Goal: Information Seeking & Learning: Learn about a topic

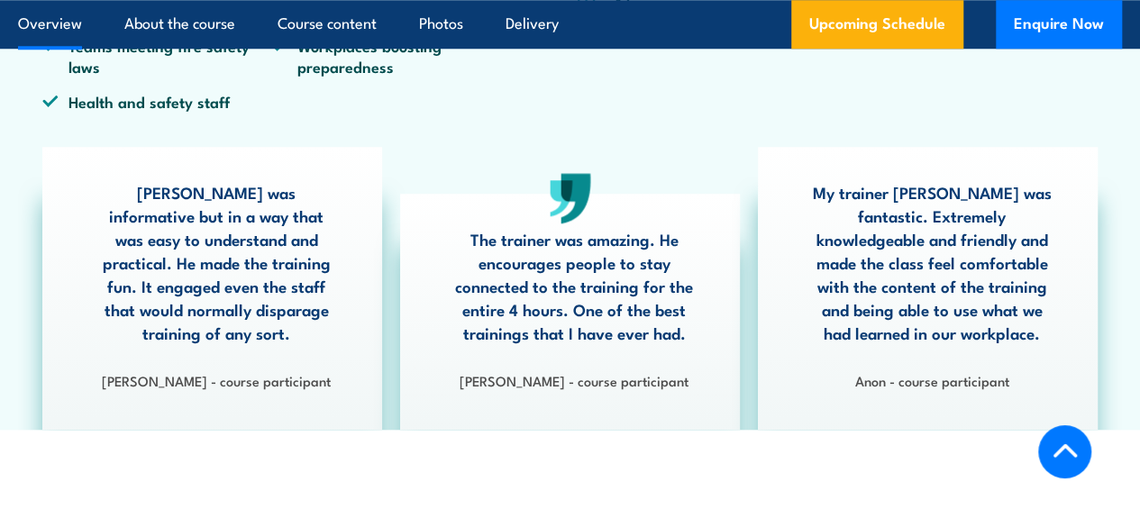
scroll to position [361, 0]
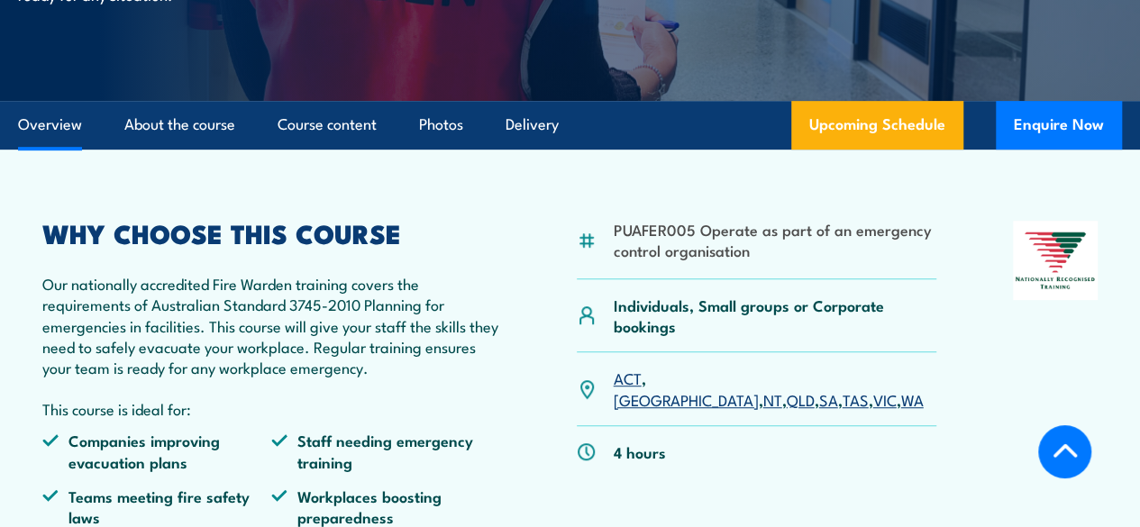
click at [843, 410] on link "TAS" at bounding box center [856, 400] width 26 height 22
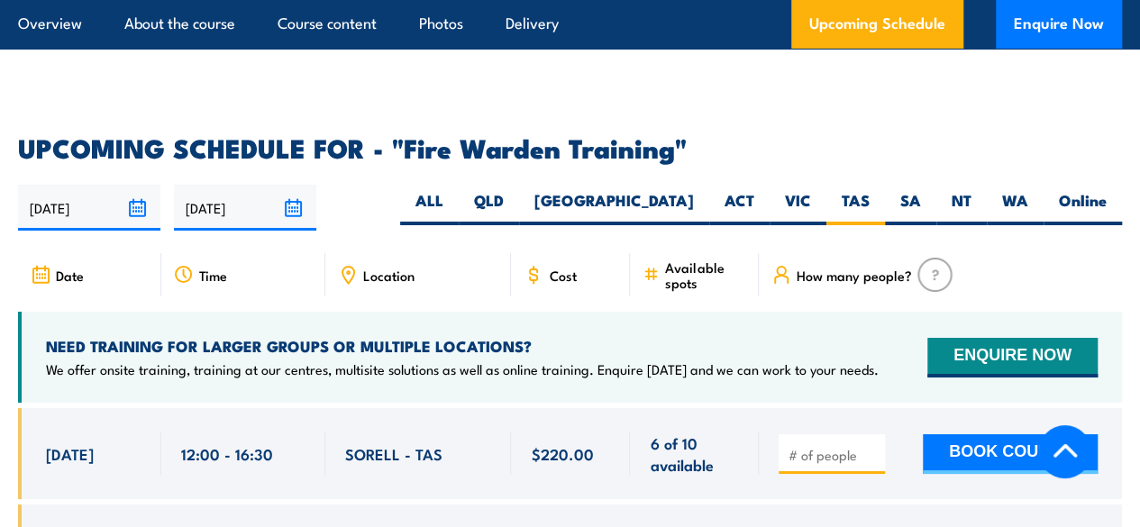
scroll to position [3130, 0]
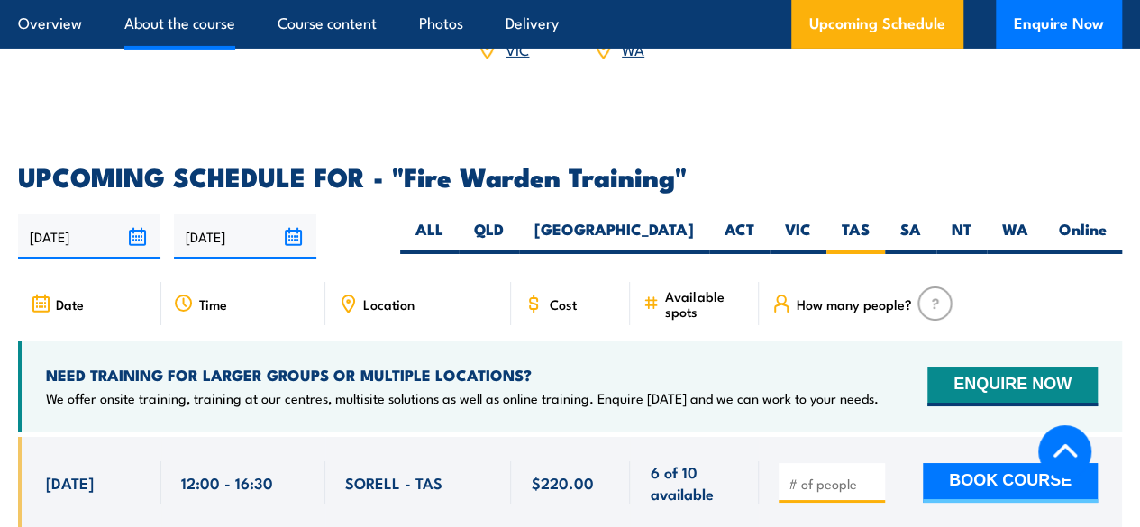
click at [213, 35] on link "About the course" at bounding box center [179, 24] width 111 height 48
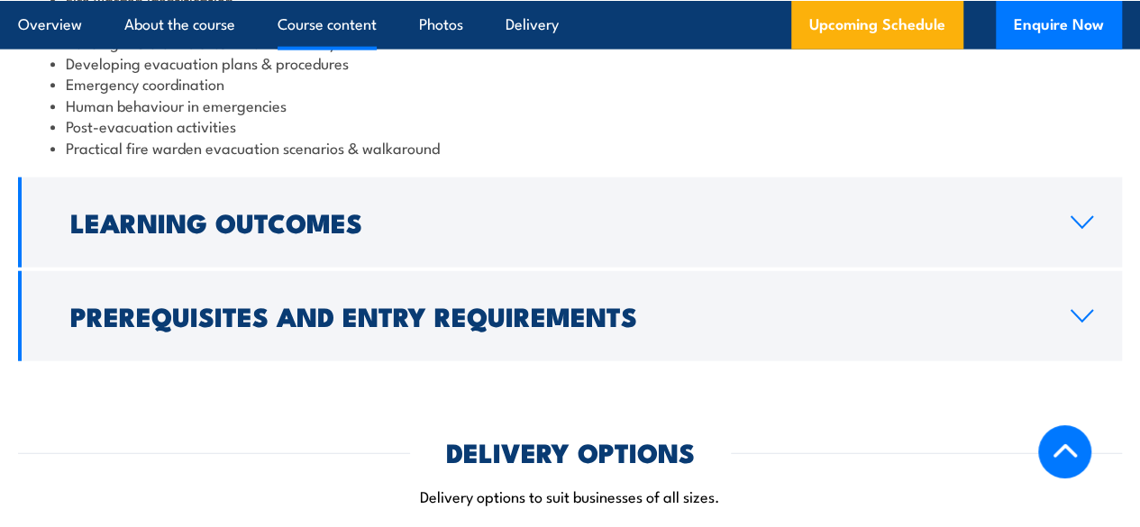
scroll to position [2163, 0]
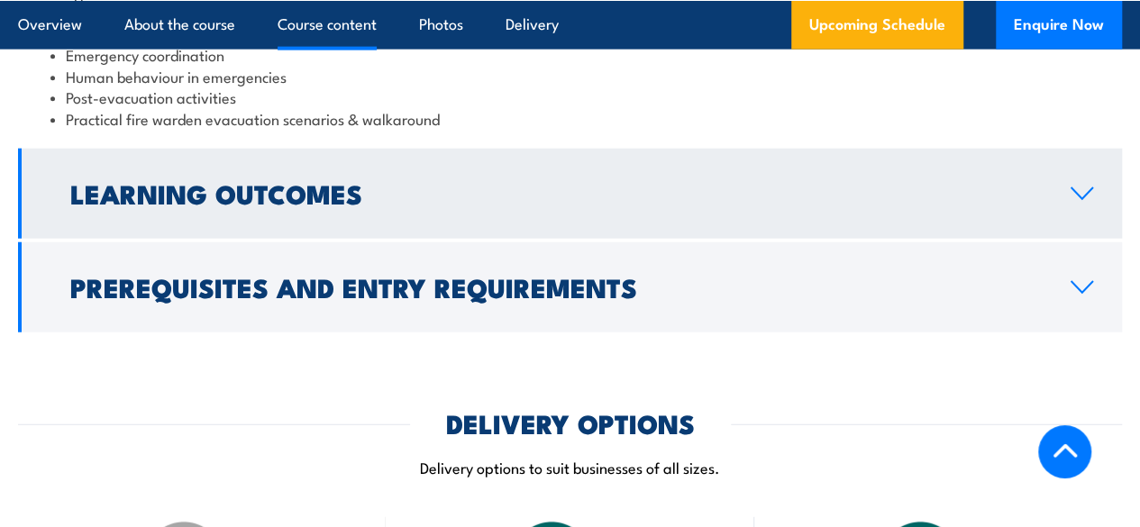
click at [676, 205] on h2 "Learning Outcomes" at bounding box center [556, 192] width 972 height 23
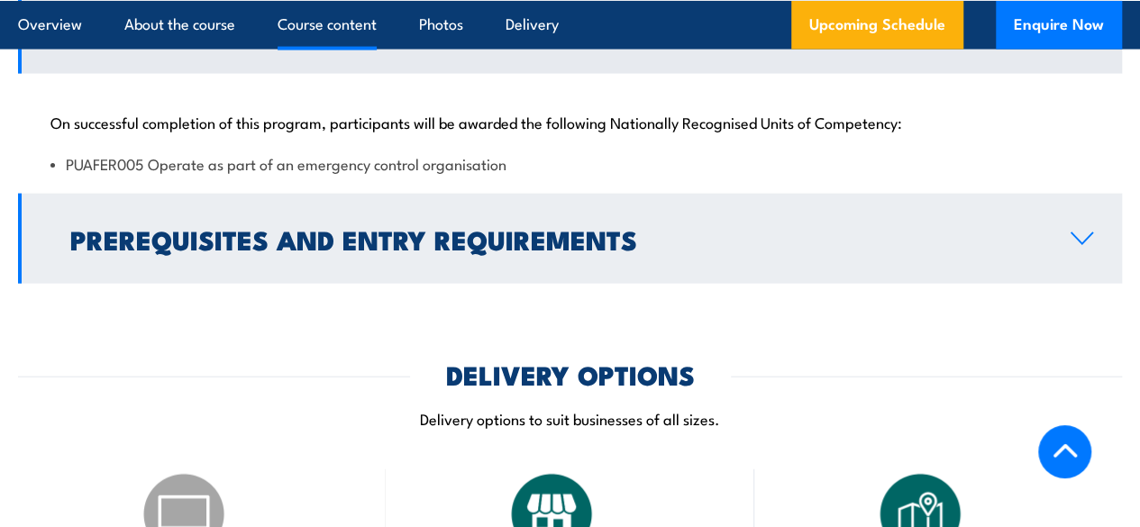
scroll to position [1935, 0]
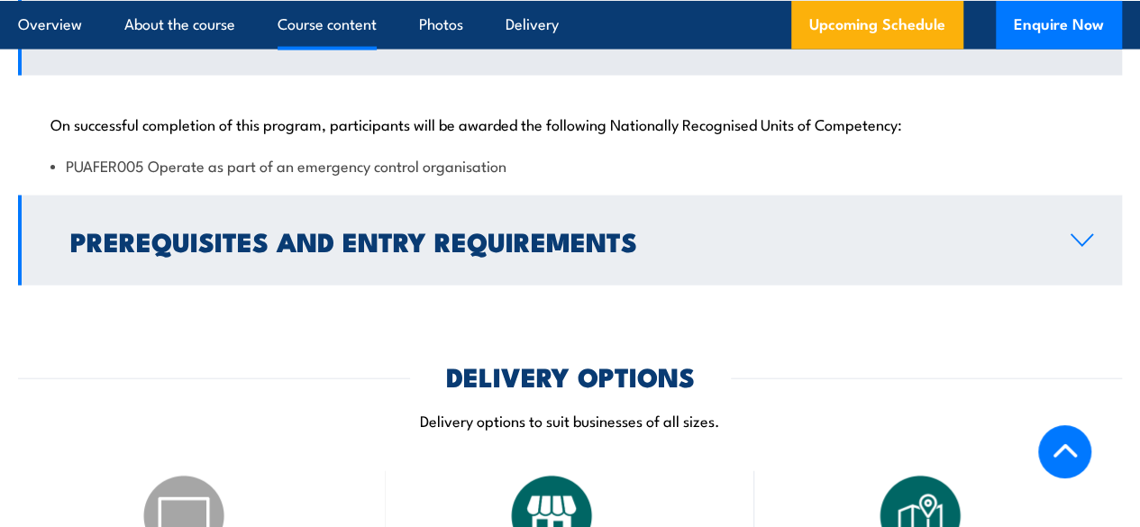
click at [1067, 284] on link "Prerequisites and Entry Requirements" at bounding box center [570, 241] width 1104 height 90
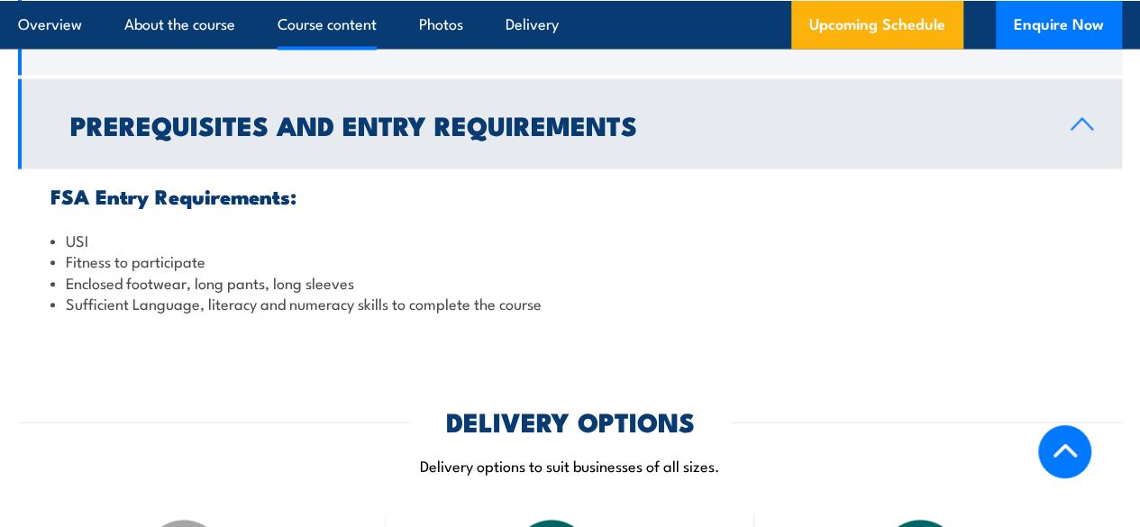
click at [1065, 169] on link "Prerequisites and Entry Requirements" at bounding box center [570, 124] width 1104 height 90
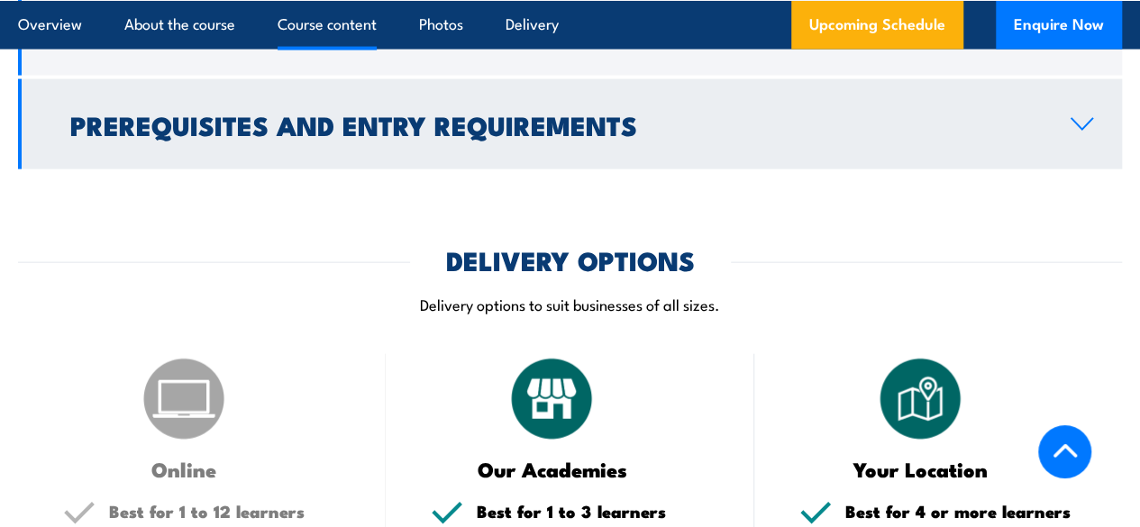
click at [1058, 169] on link "Prerequisites and Entry Requirements" at bounding box center [570, 124] width 1104 height 90
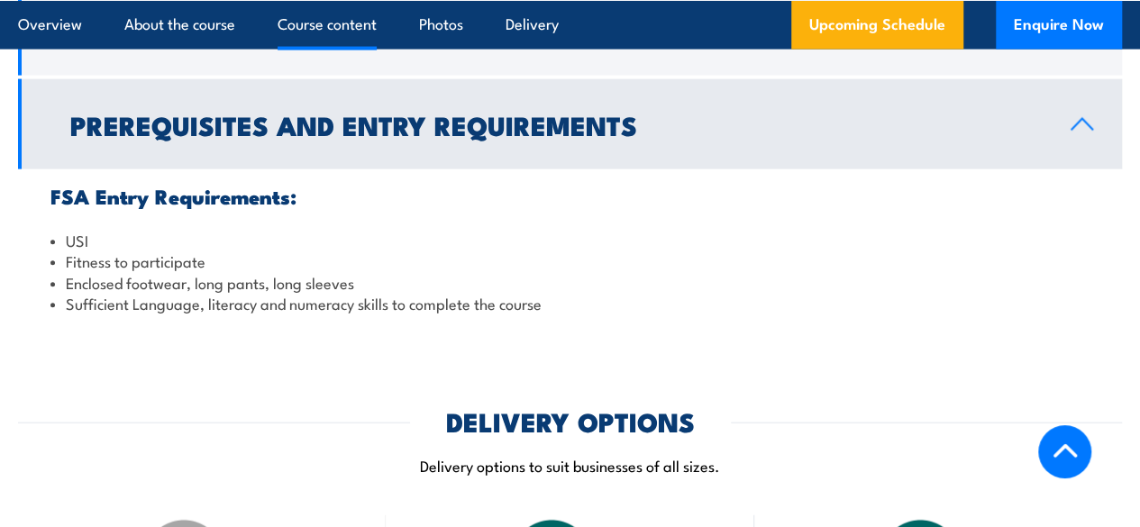
click at [1058, 169] on link "Prerequisites and Entry Requirements" at bounding box center [570, 124] width 1104 height 90
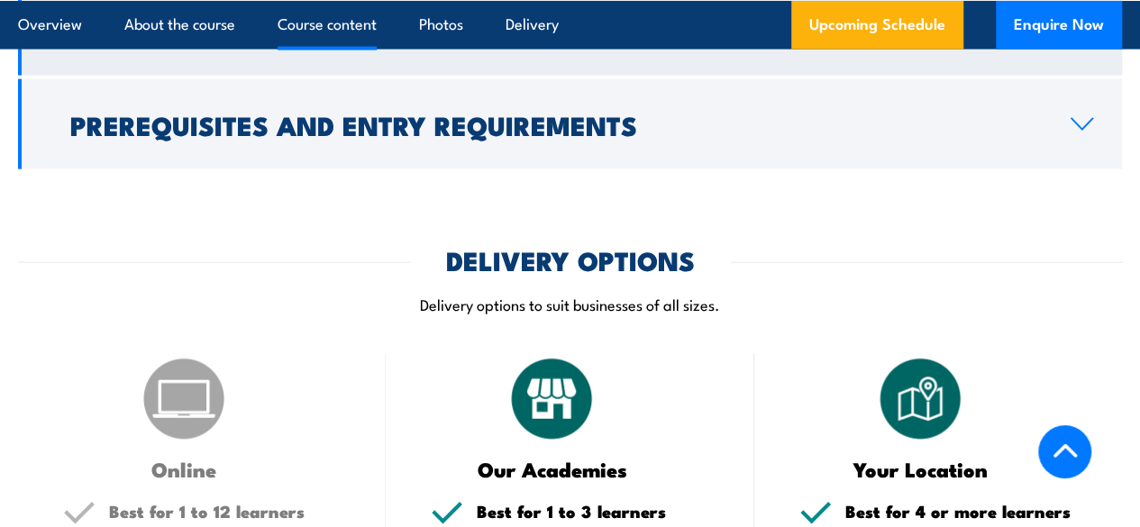
click at [1071, 38] on icon at bounding box center [1082, 30] width 24 height 14
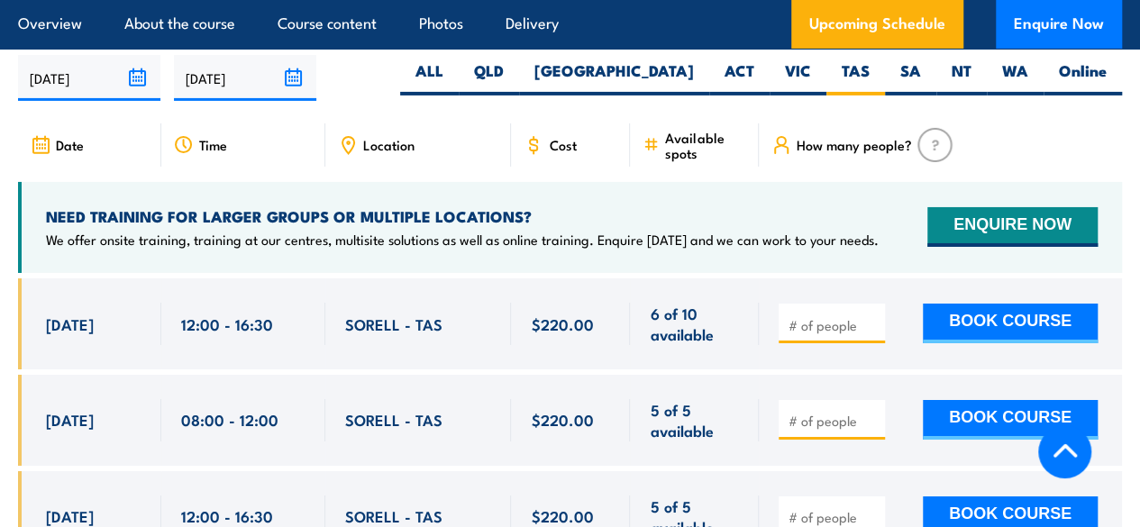
scroll to position [3017, 0]
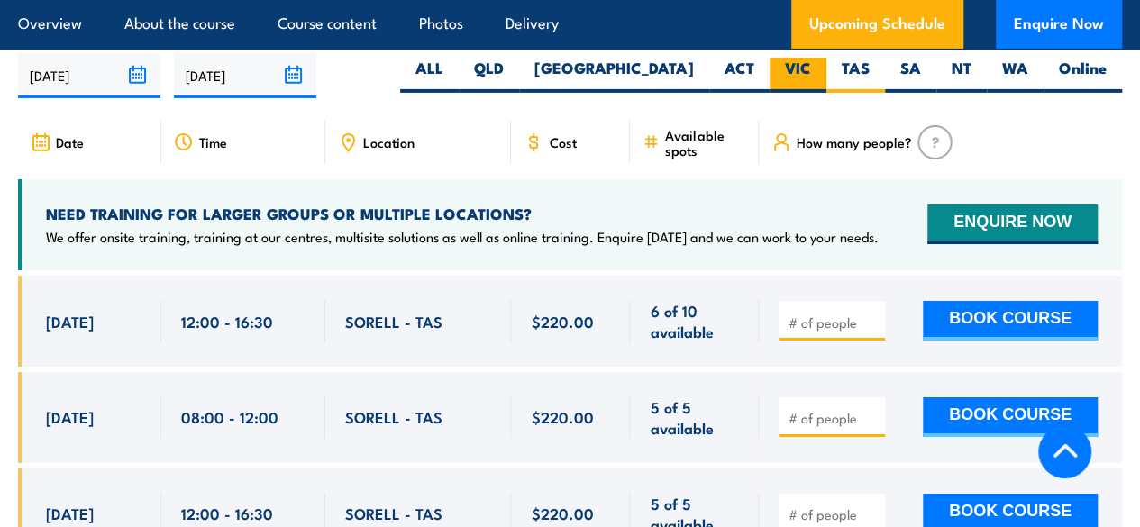
click at [804, 93] on label "VIC" at bounding box center [798, 75] width 57 height 35
click at [811, 69] on input "VIC" at bounding box center [817, 64] width 12 height 12
radio input "true"
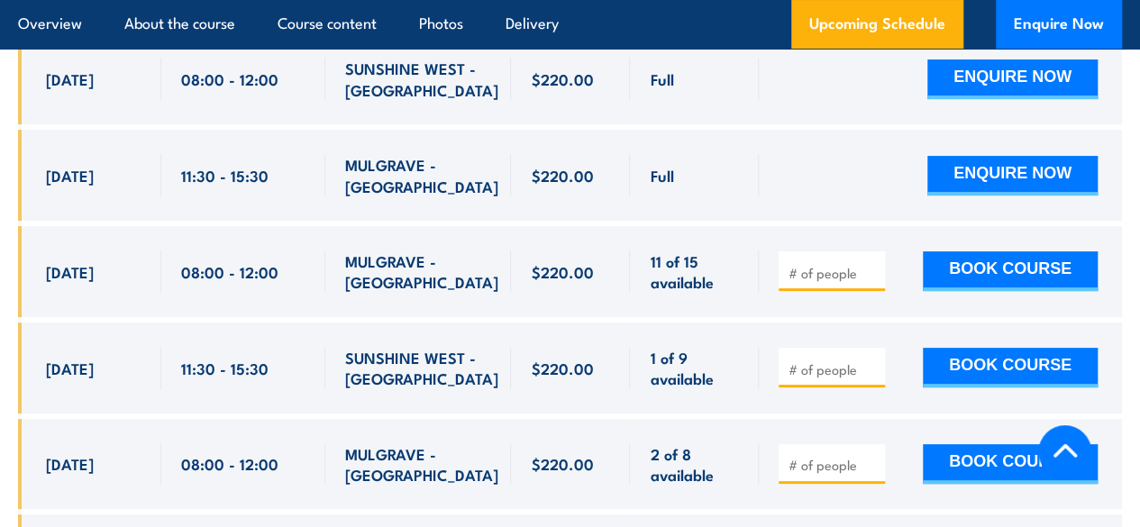
scroll to position [3083, 0]
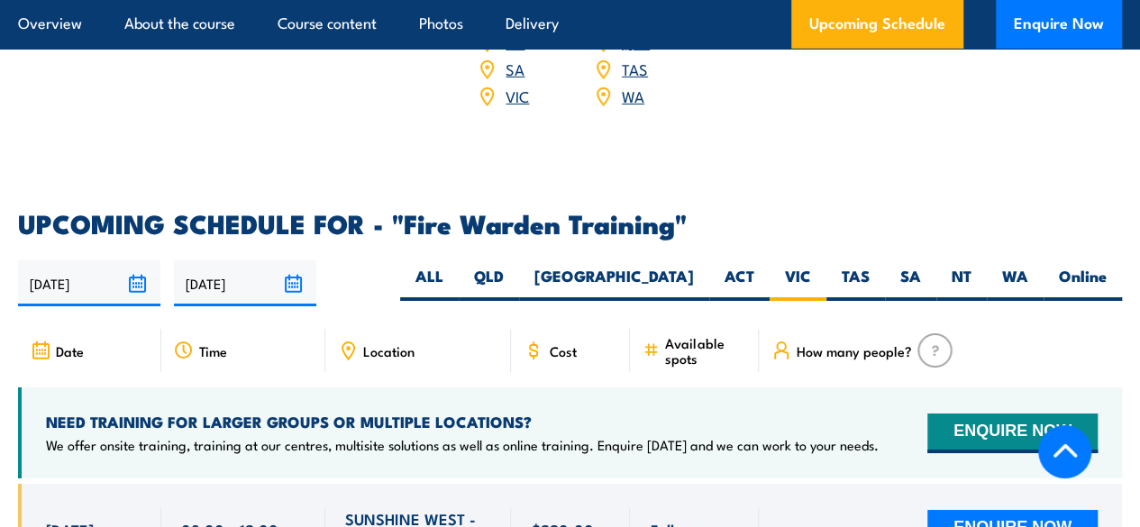
click at [366, 359] on span "Location" at bounding box center [388, 350] width 51 height 15
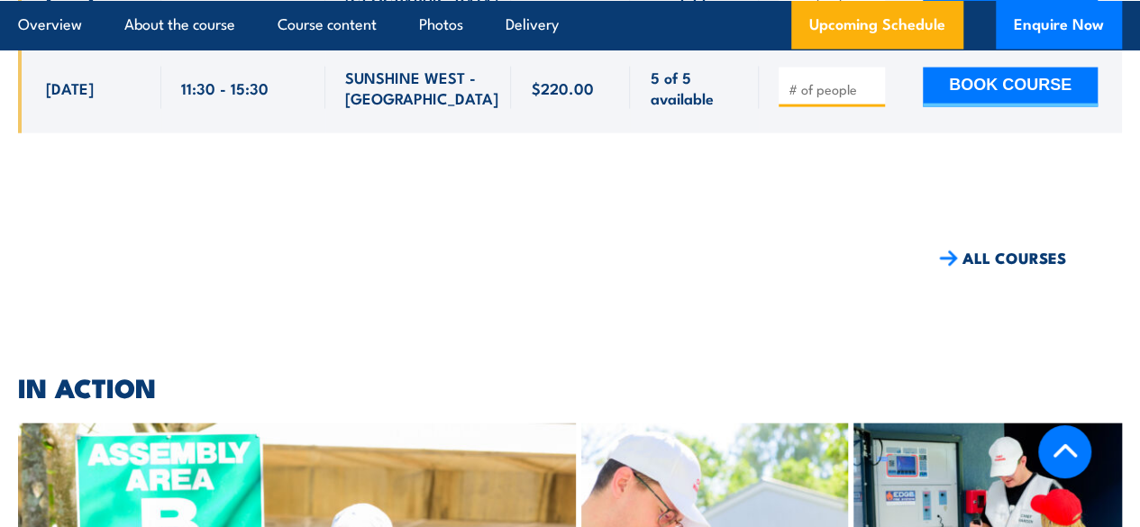
scroll to position [5336, 0]
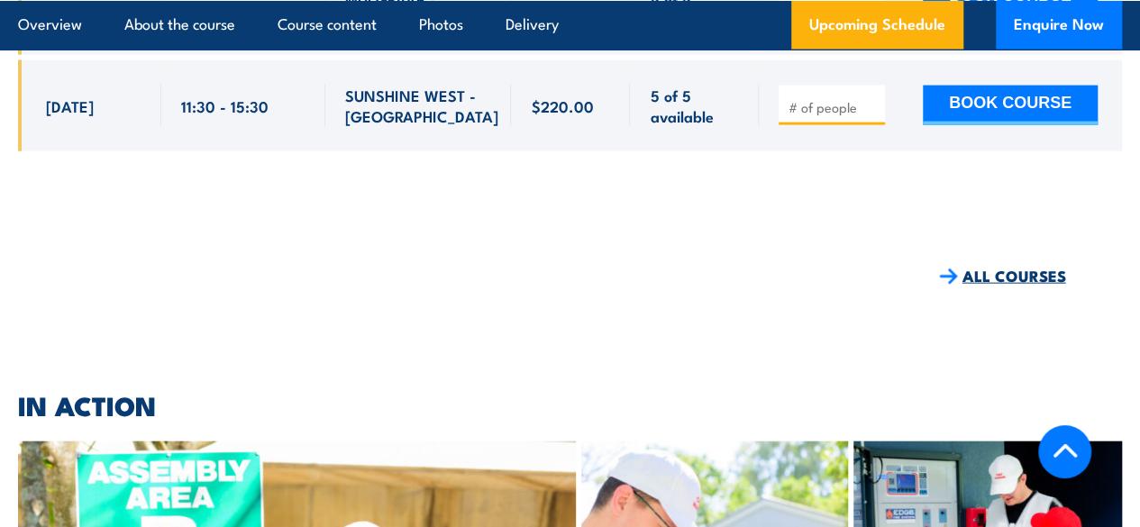
click at [1014, 285] on link "ALL COURSES" at bounding box center [1002, 276] width 127 height 21
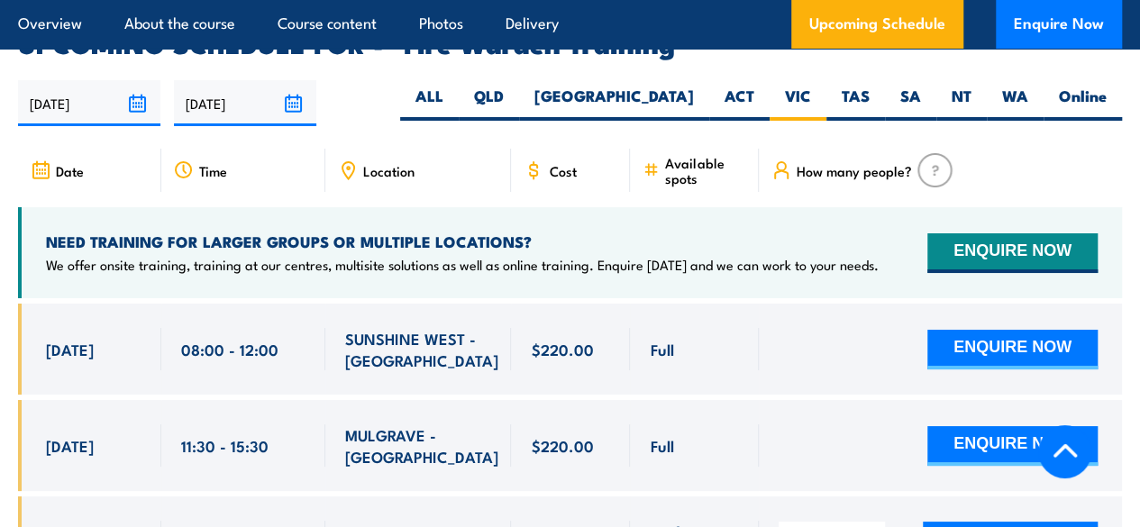
scroll to position [2873, 0]
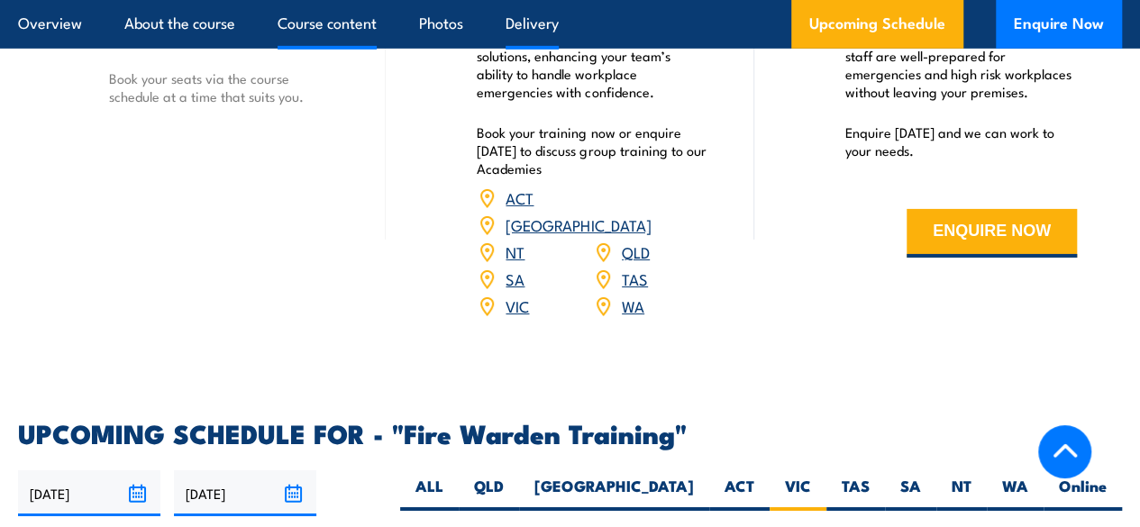
click at [330, 12] on link "Course content" at bounding box center [327, 24] width 99 height 48
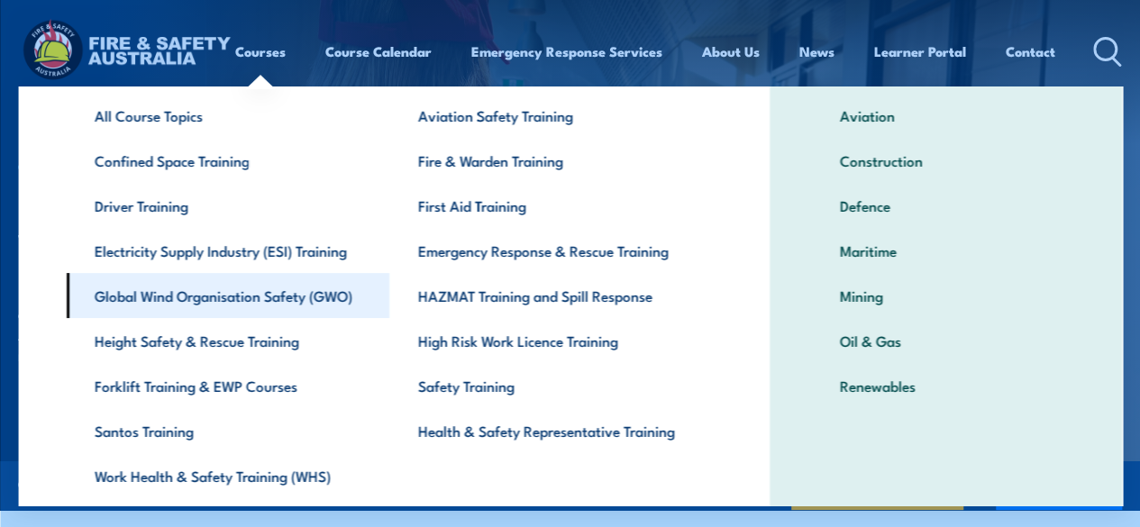
scroll to position [150, 0]
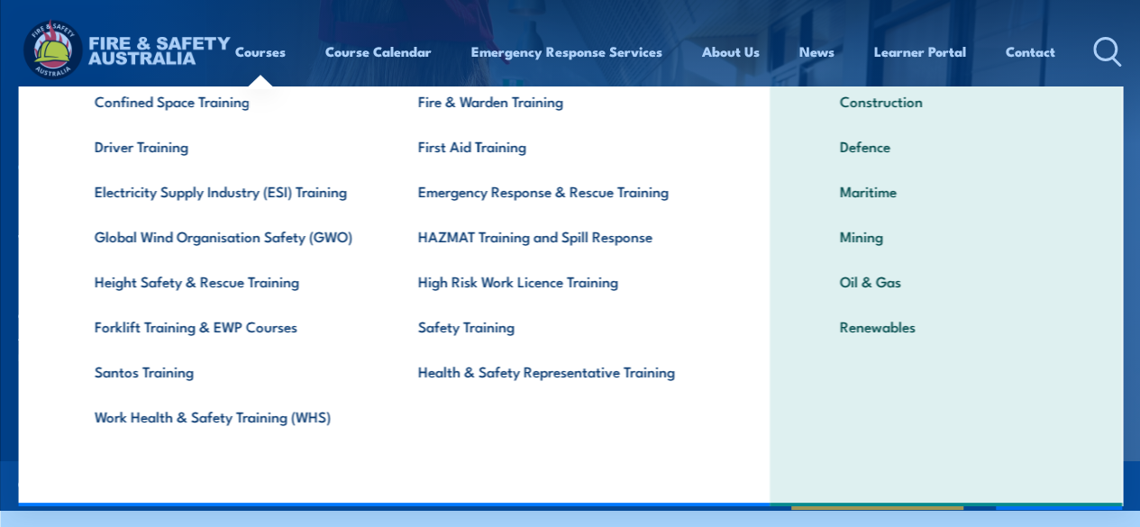
drag, startPoint x: 207, startPoint y: 282, endPoint x: 141, endPoint y: 466, distance: 195.6
click at [141, 466] on div "COURSE TOPICS All Course Topics Aviation Safety Training Confined Space Trainin…" at bounding box center [394, 222] width 752 height 570
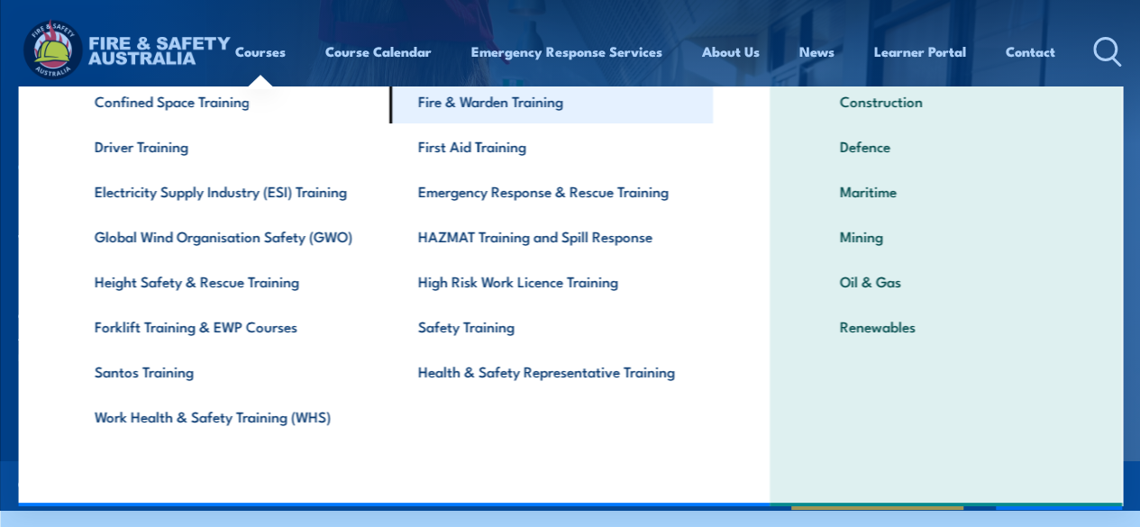
click at [436, 110] on link "Fire & Warden Training" at bounding box center [551, 100] width 324 height 45
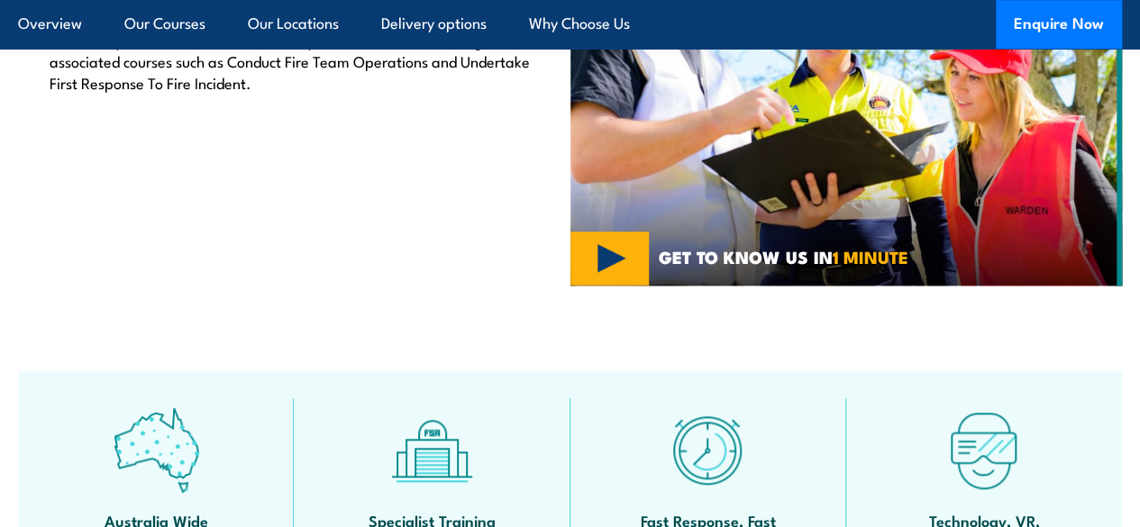
scroll to position [721, 0]
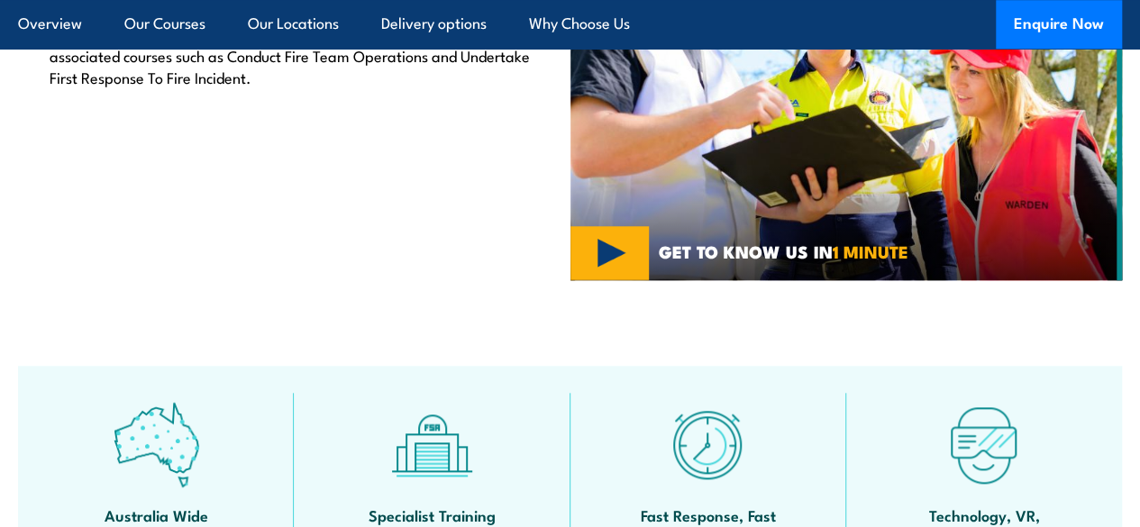
click at [617, 280] on img at bounding box center [847, 74] width 553 height 414
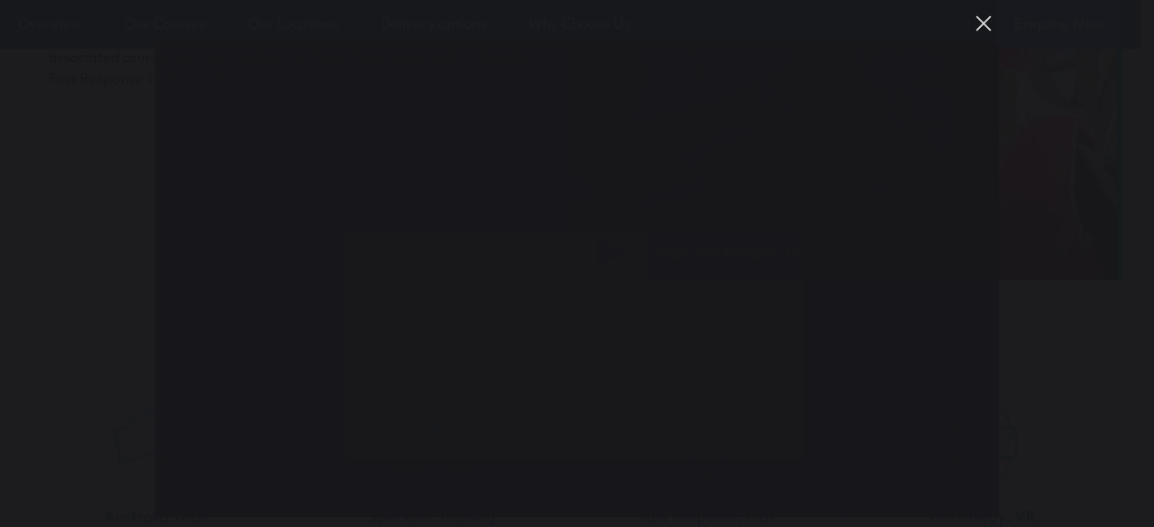
click at [984, 20] on button "You can close this modal content with the ESC key" at bounding box center [983, 23] width 31 height 31
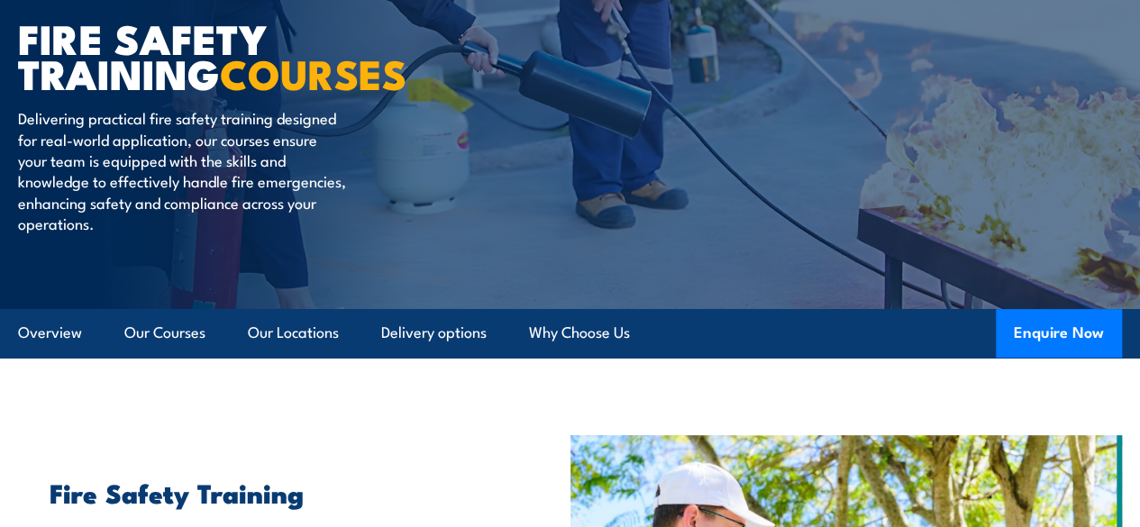
scroll to position [180, 0]
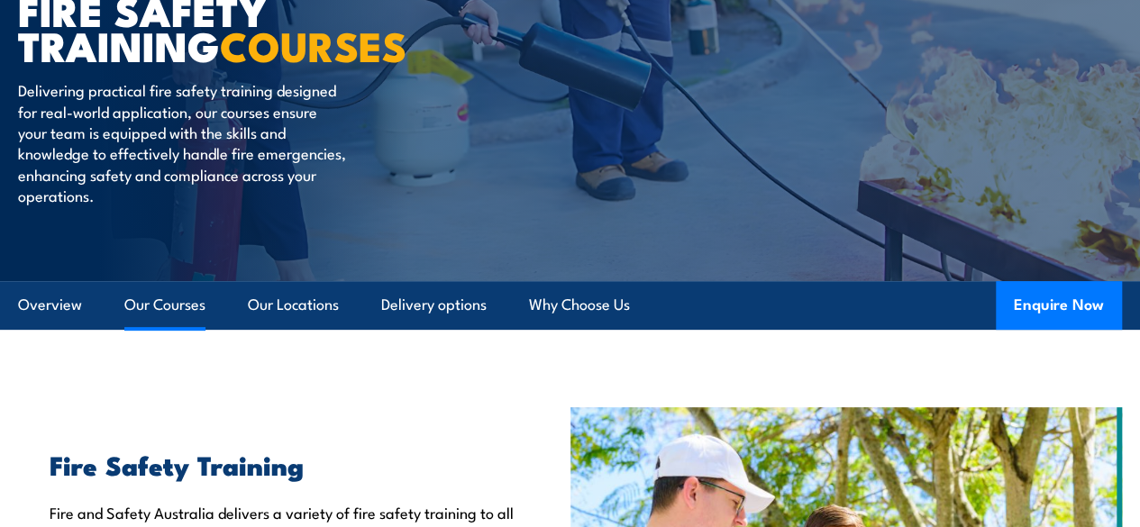
click at [151, 329] on link "Our Courses" at bounding box center [164, 305] width 81 height 48
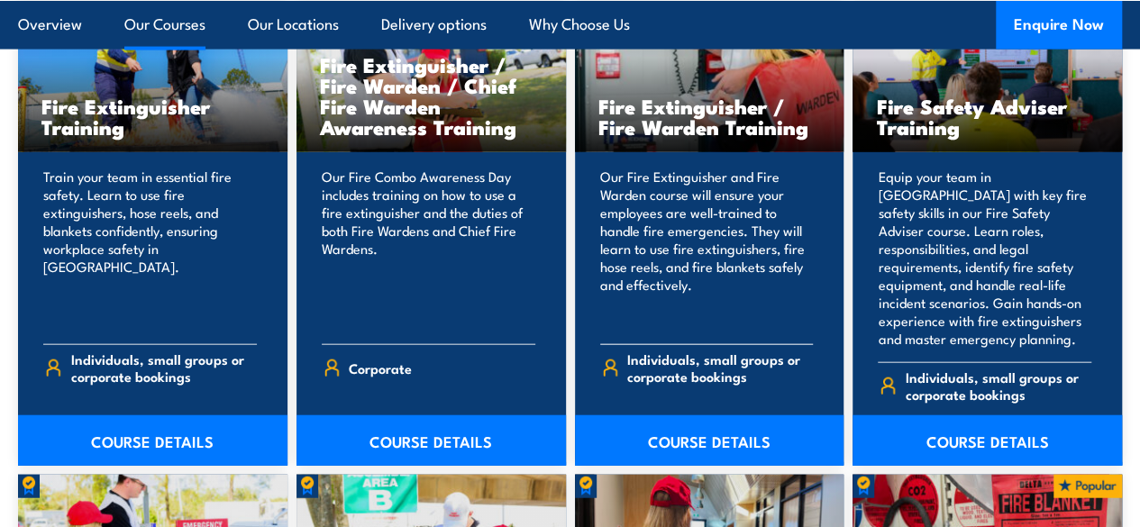
scroll to position [1967, 0]
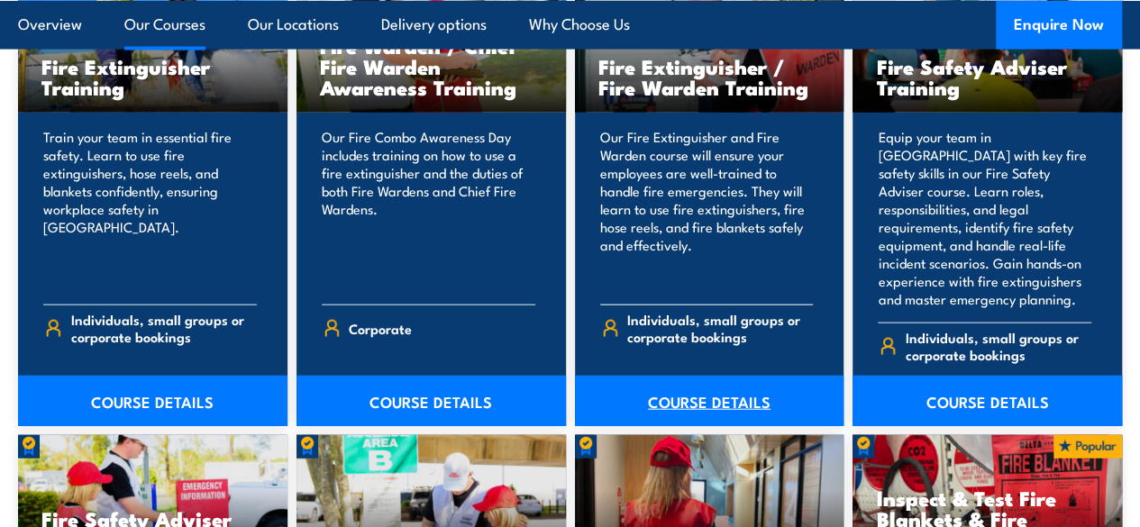
click at [721, 415] on link "COURSE DETAILS" at bounding box center [710, 401] width 270 height 50
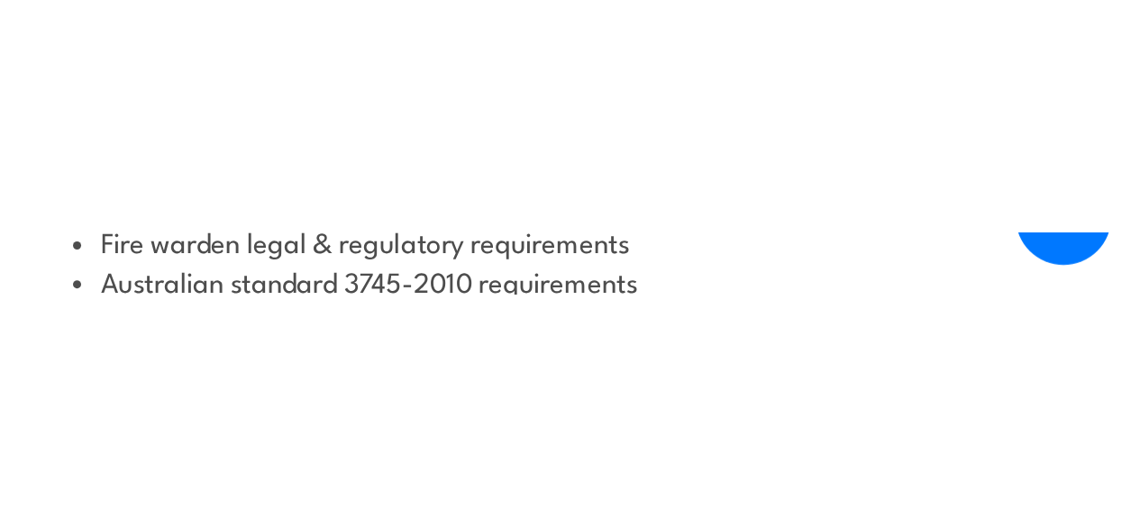
scroll to position [2048, 0]
